Goal: Task Accomplishment & Management: Use online tool/utility

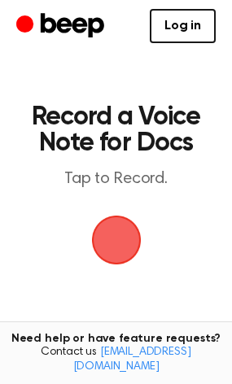
click at [120, 240] on span "button" at bounding box center [116, 239] width 63 height 63
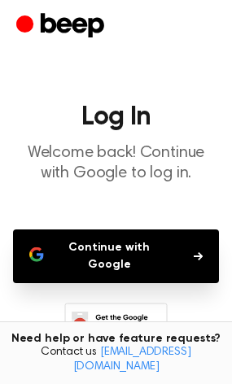
click at [109, 232] on button "Continue with Google" at bounding box center [116, 256] width 206 height 54
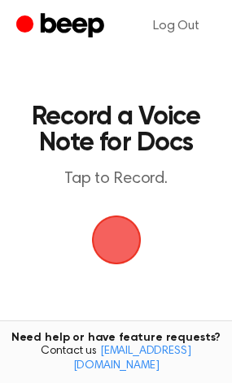
click at [113, 246] on span "button" at bounding box center [116, 240] width 59 height 59
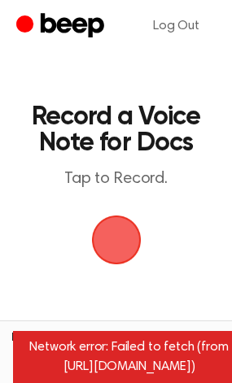
click at [91, 234] on span "button" at bounding box center [115, 239] width 55 height 55
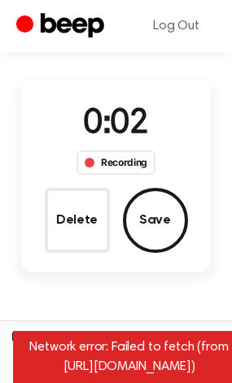
scroll to position [111, 0]
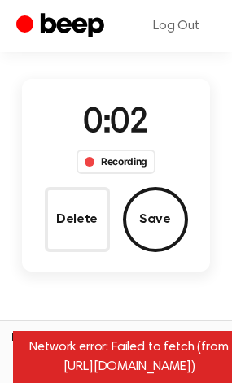
click at [155, 361] on div "Network error: Failed to fetch (from [URL][DOMAIN_NAME])" at bounding box center [129, 357] width 232 height 52
